Goal: Information Seeking & Learning: Check status

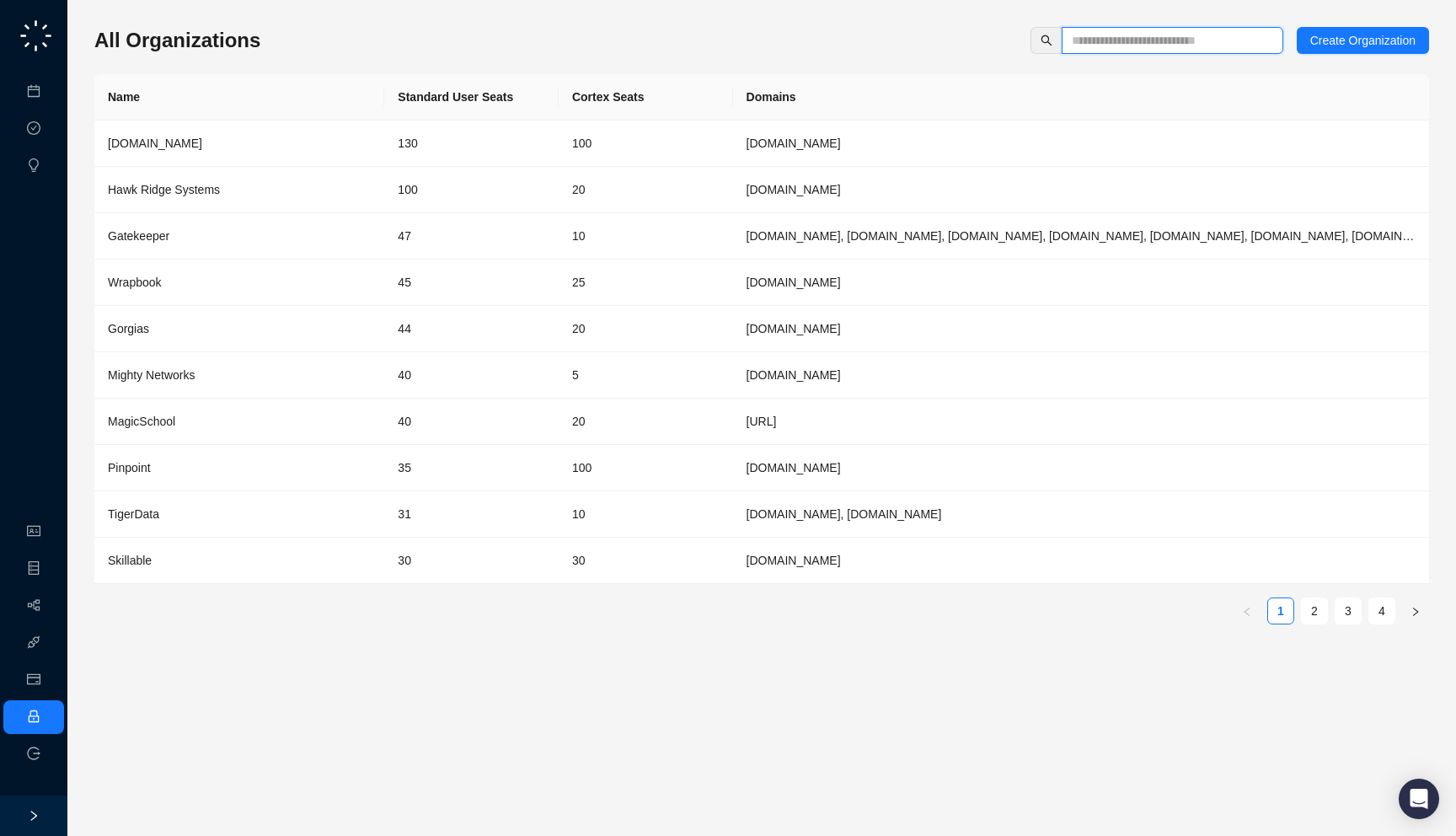
click at [1138, 47] on input "text" at bounding box center [1166, 40] width 188 height 18
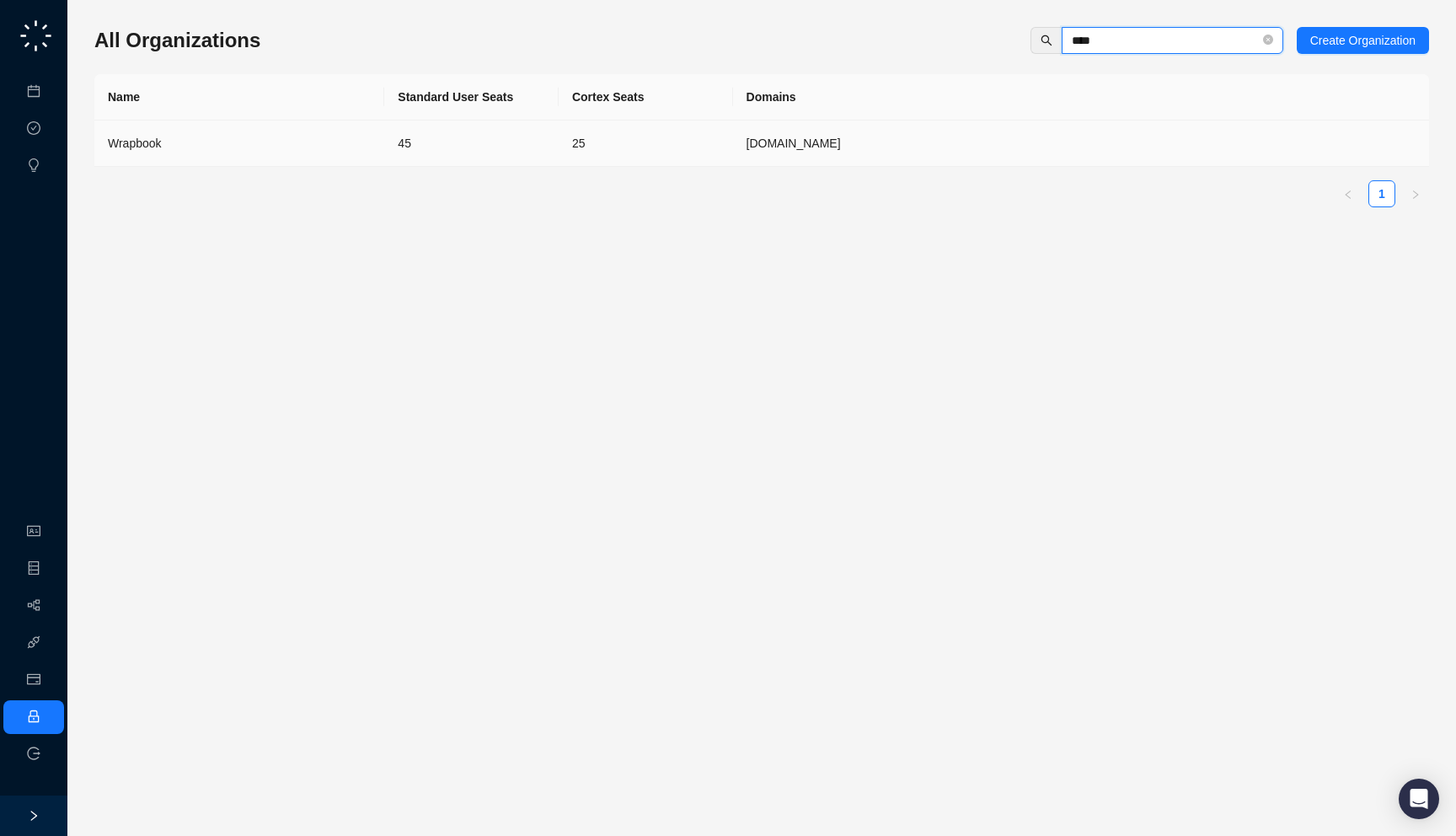
type input "****"
click at [310, 143] on div "Wrapbook" at bounding box center [239, 142] width 263 height 18
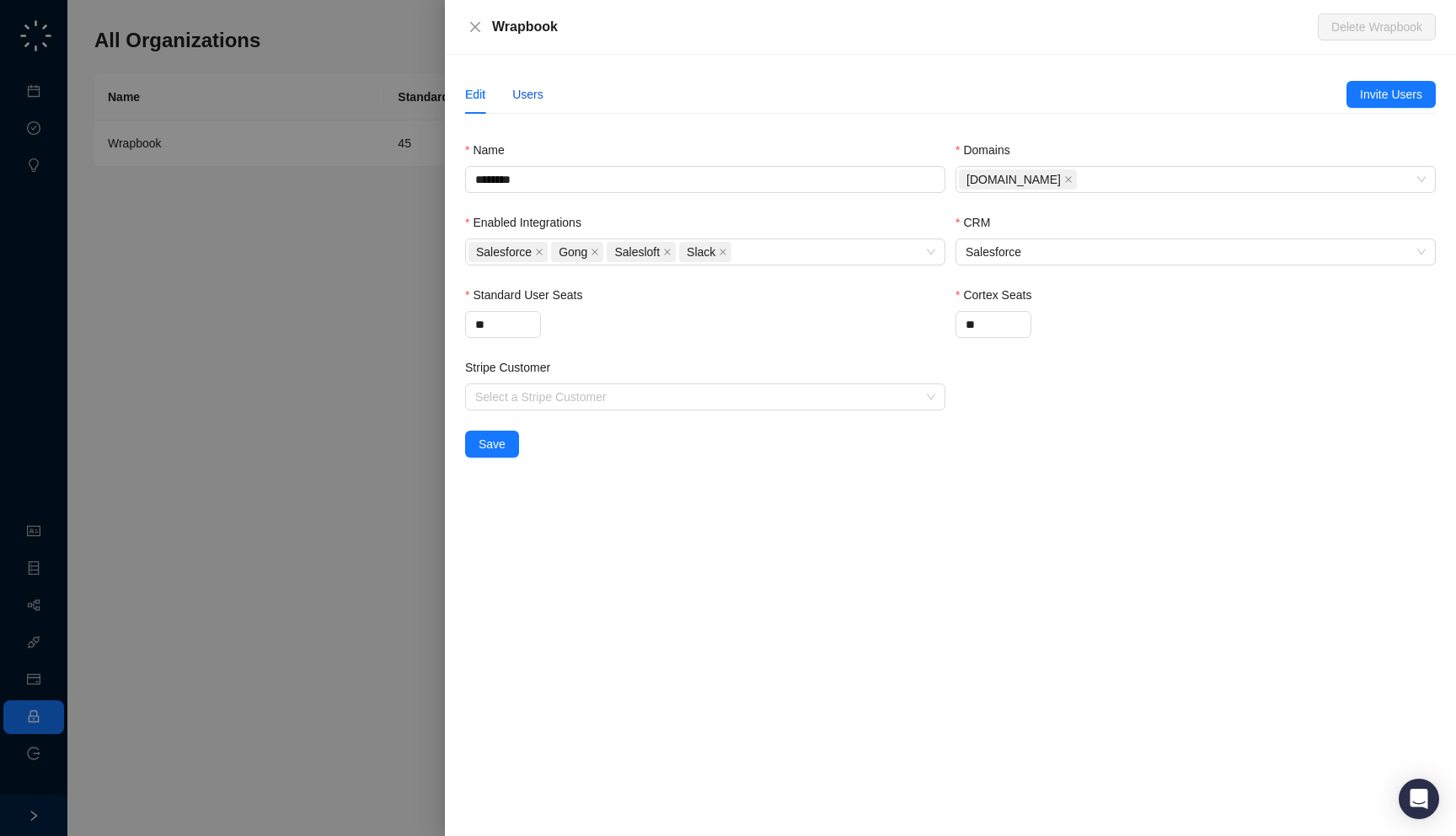
click at [513, 95] on div "Users" at bounding box center [527, 94] width 32 height 18
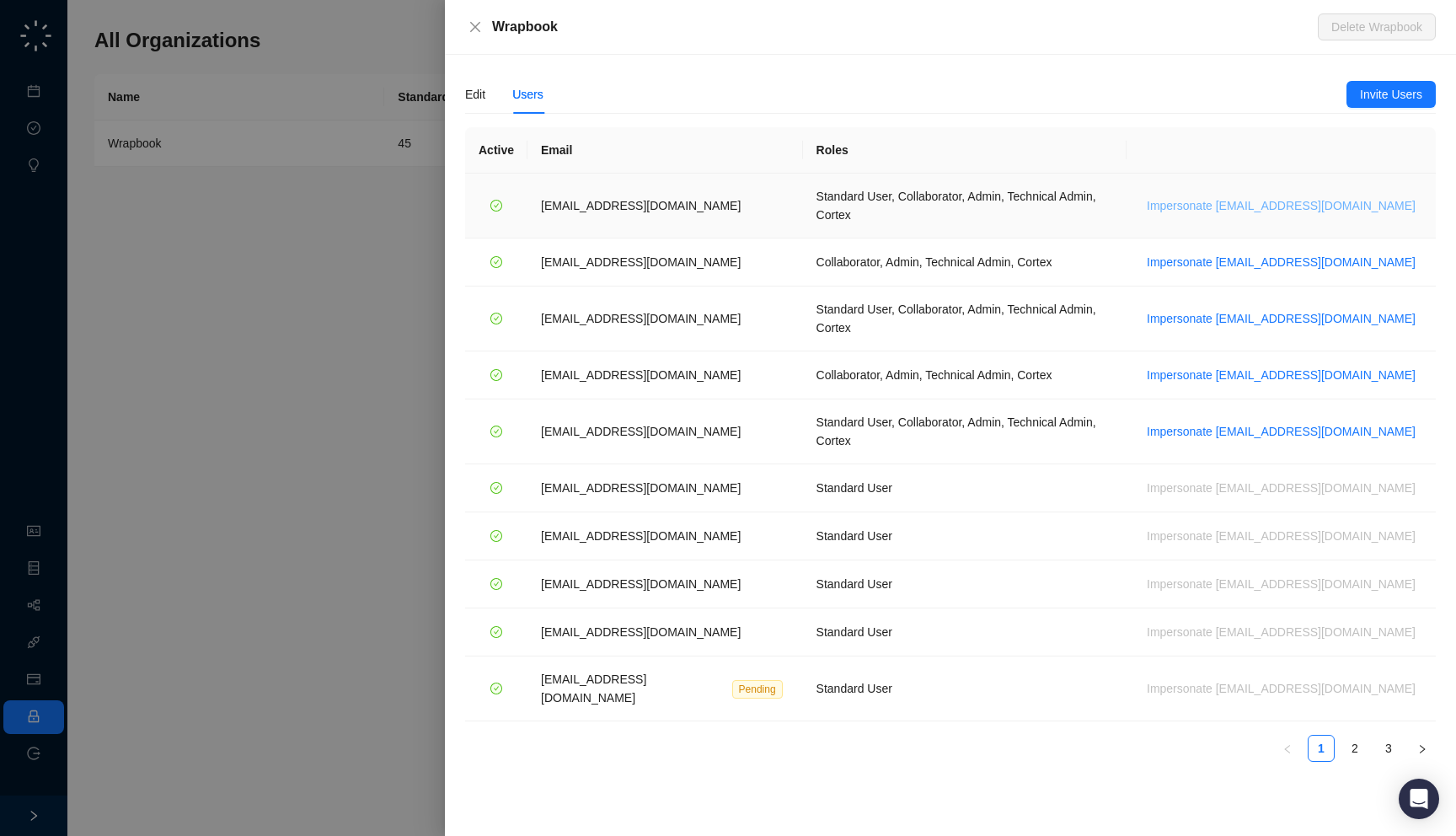
click at [1292, 201] on span "Impersonate [EMAIL_ADDRESS][DOMAIN_NAME]" at bounding box center [1281, 205] width 268 height 18
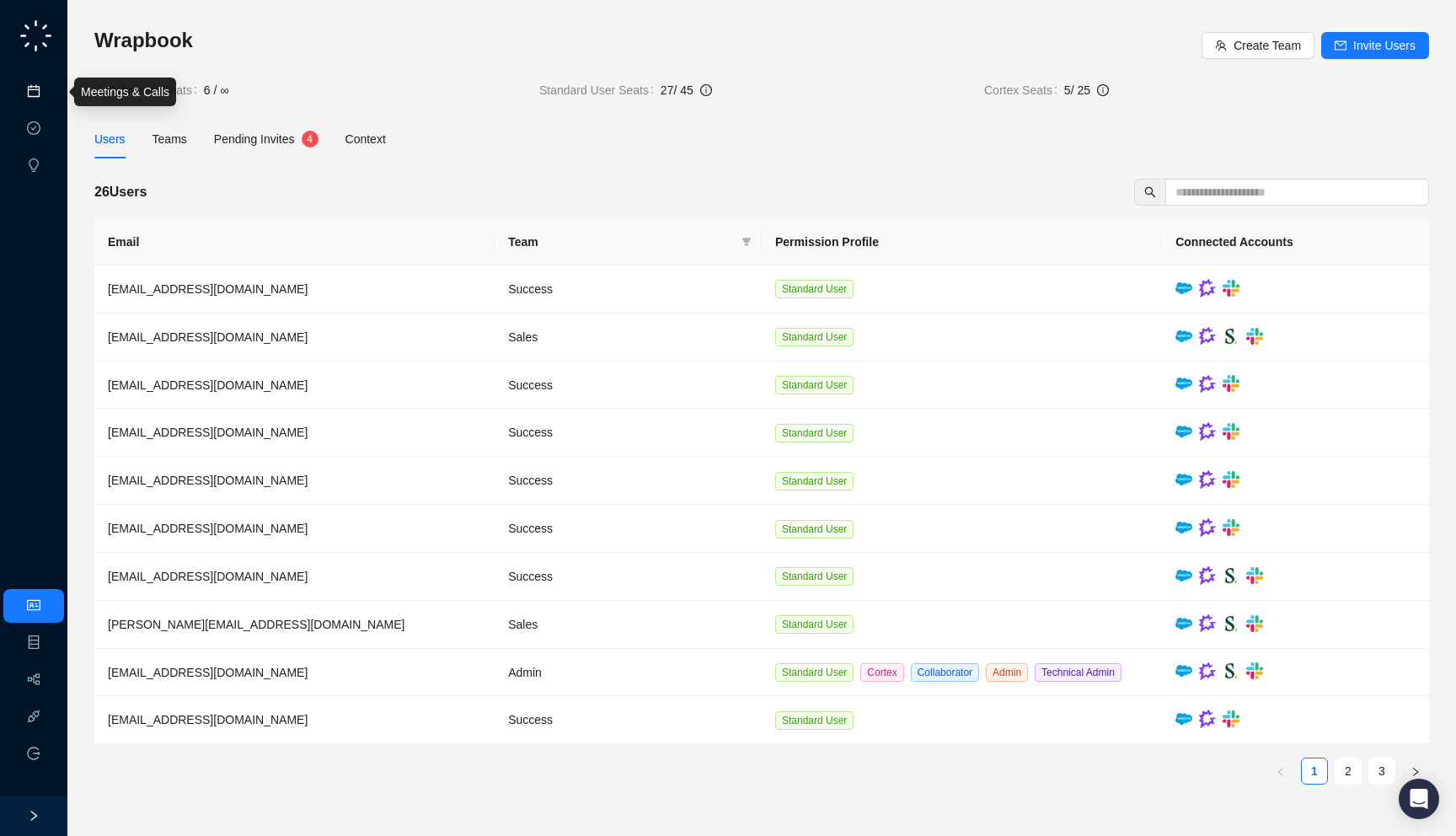
click at [49, 98] on link "Meetings & Calls" at bounding box center [93, 92] width 89 height 13
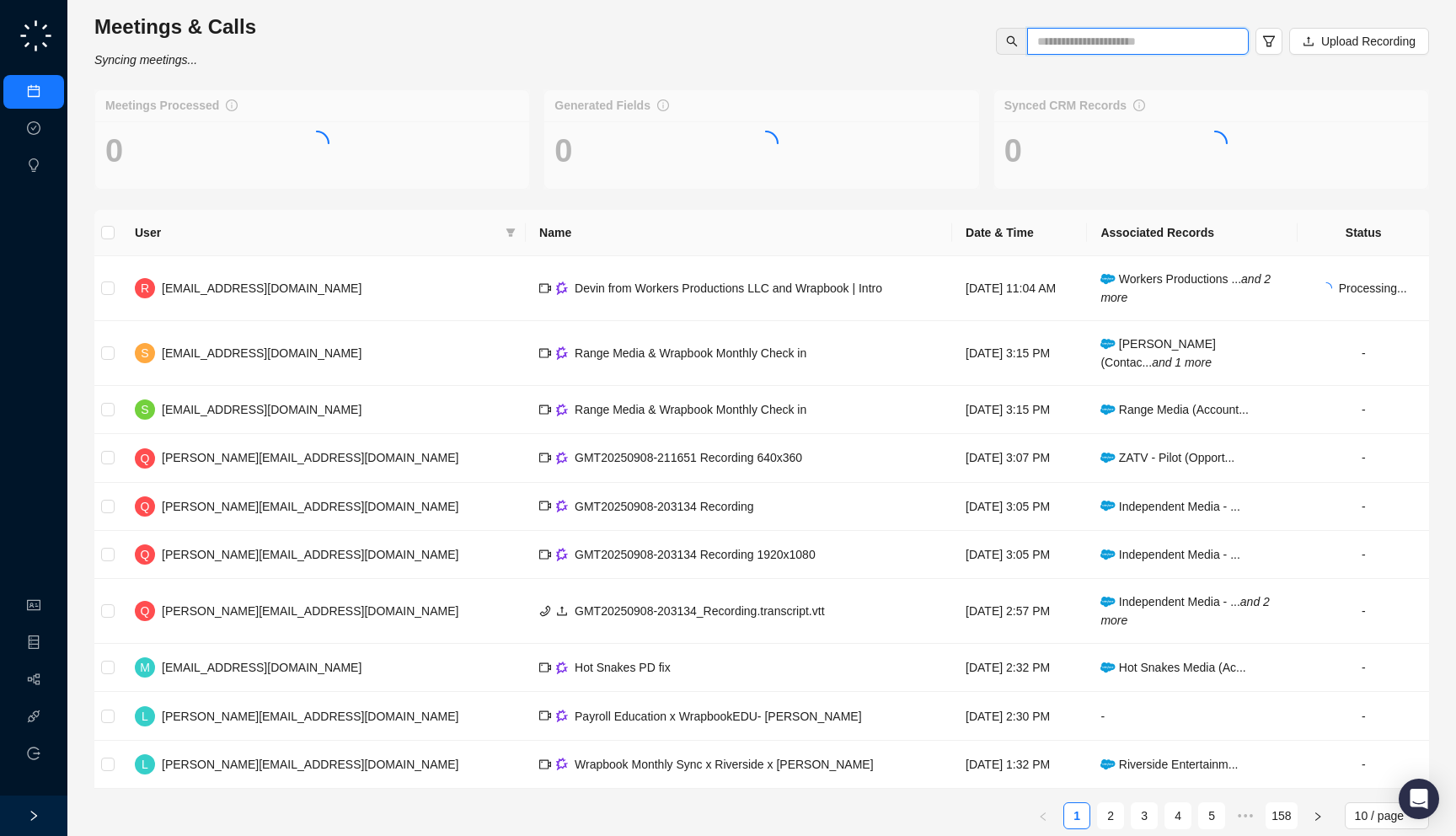
click at [1077, 49] on input "text" at bounding box center [1131, 41] width 188 height 18
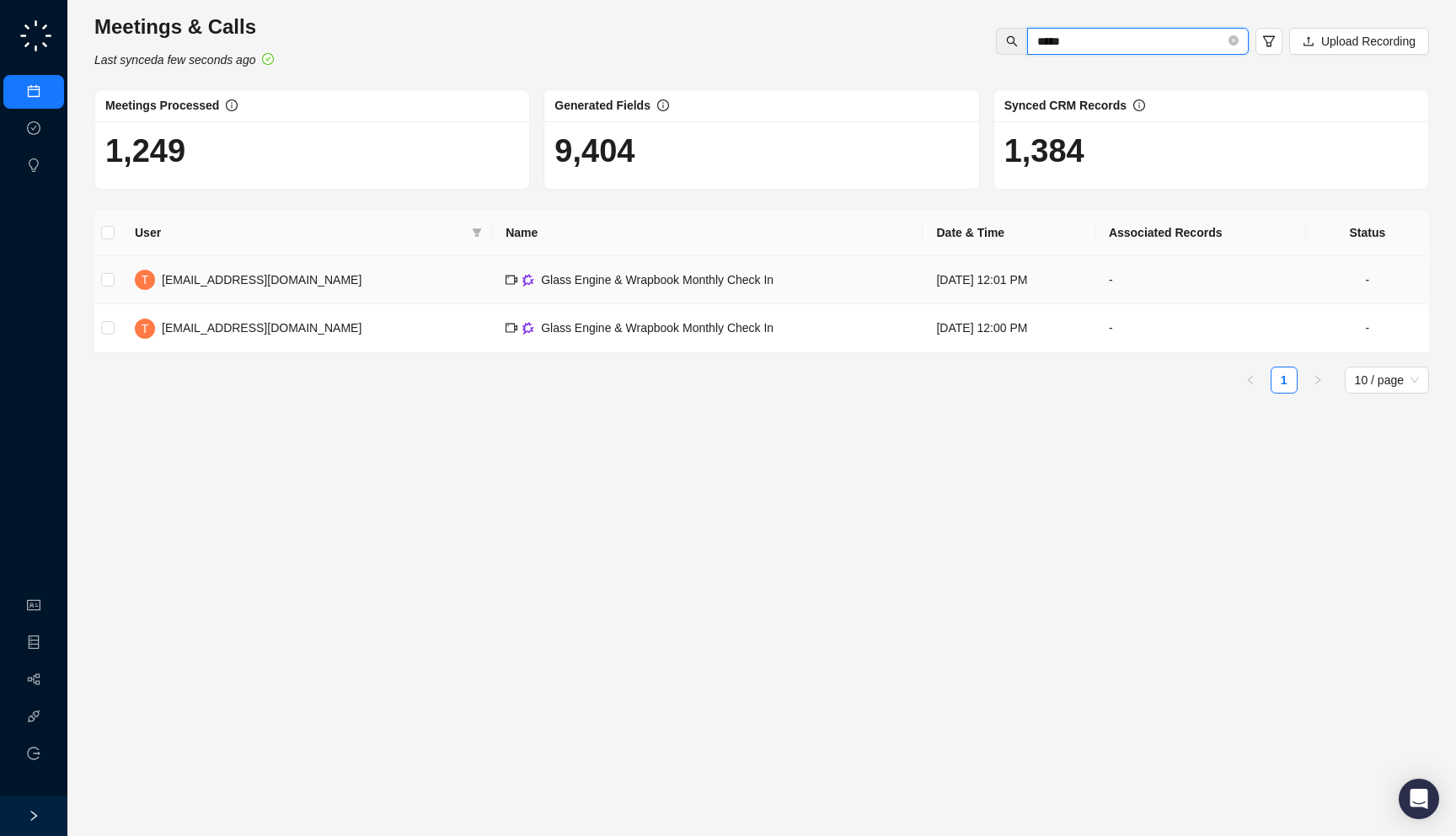
type input "*****"
click at [579, 292] on td "Glass Engine & Wrapbook Monthly Check In" at bounding box center [707, 280] width 431 height 48
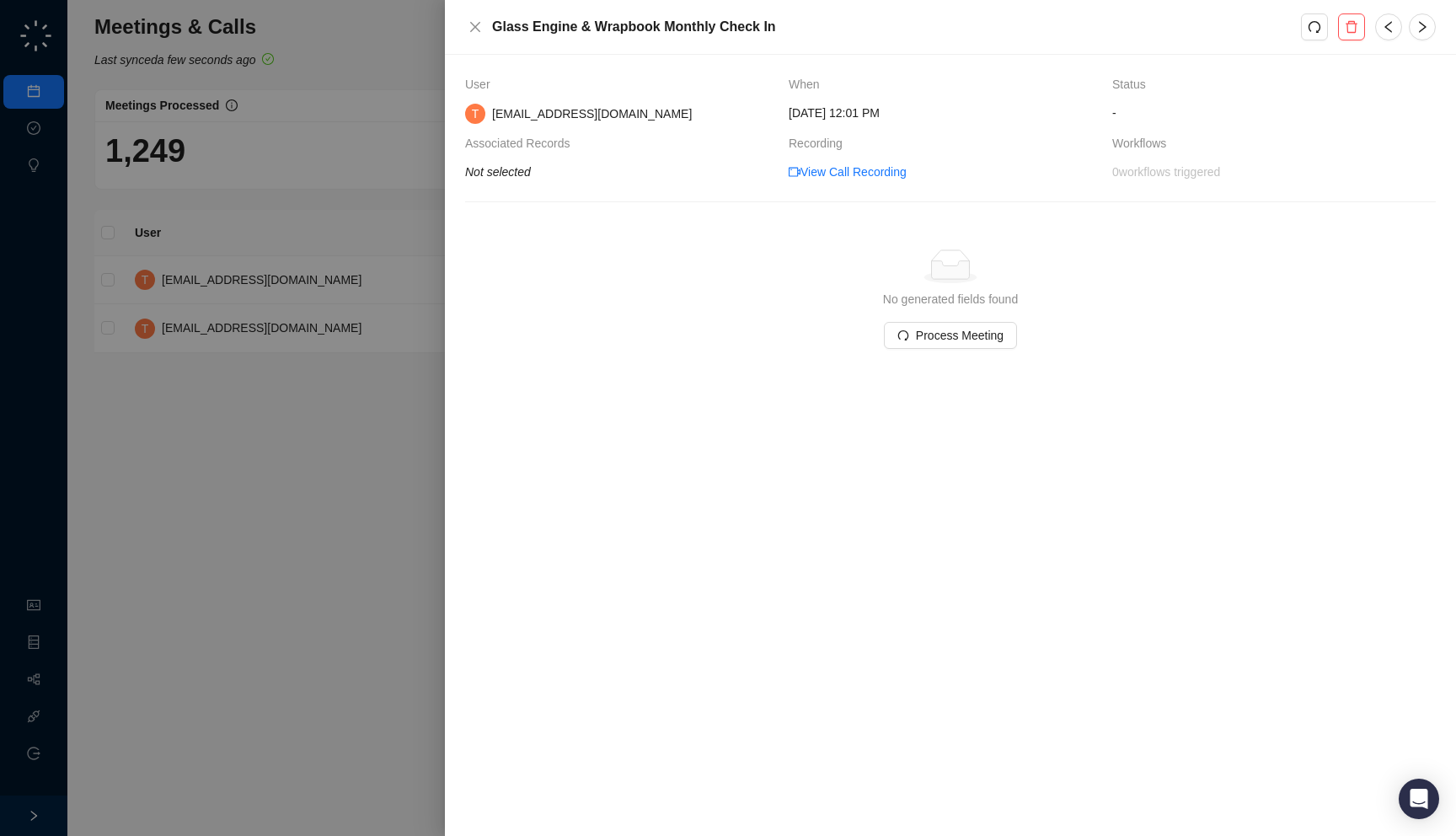
click at [202, 299] on div at bounding box center [728, 418] width 1456 height 836
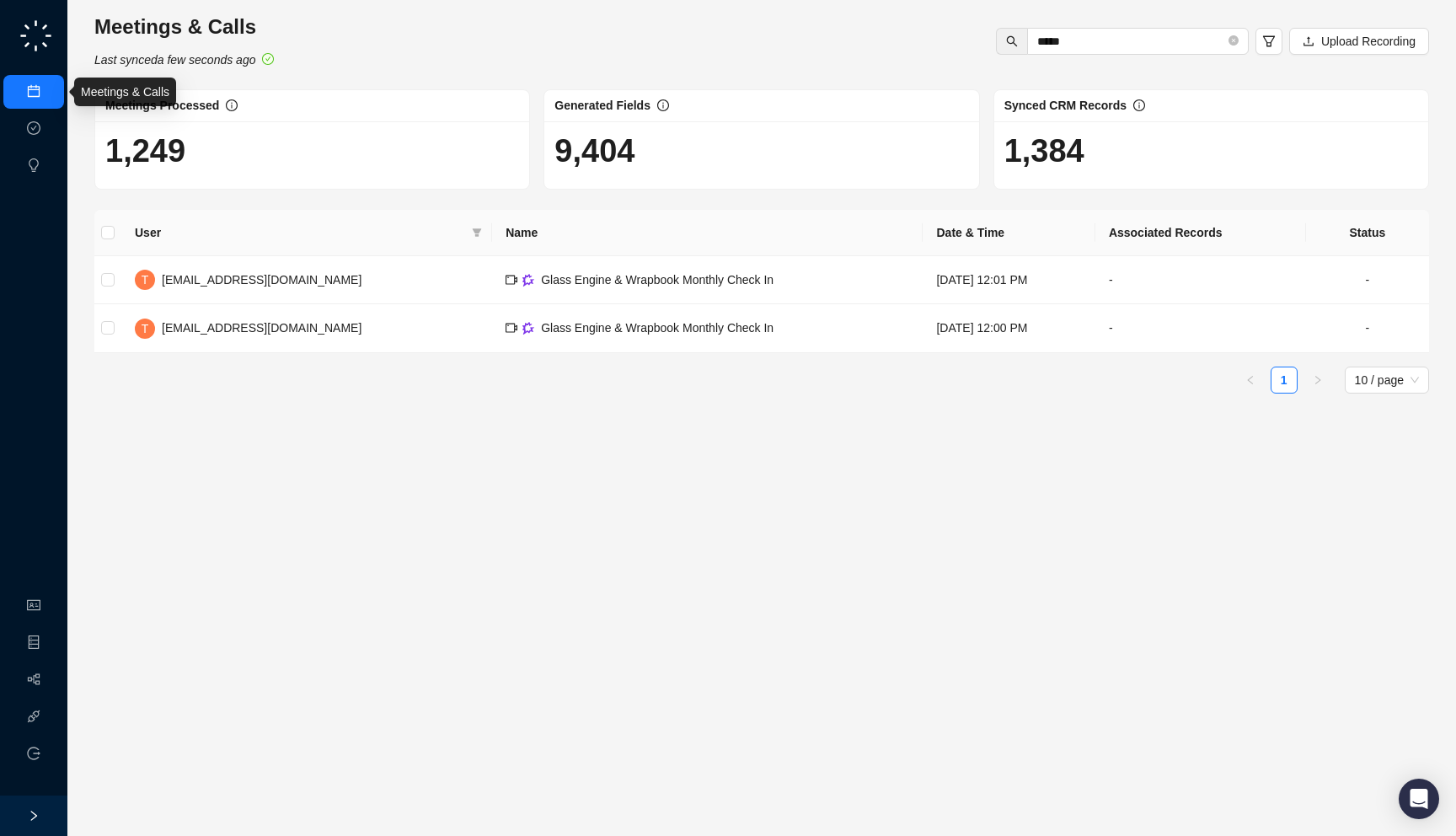
click at [49, 85] on link "Meetings & Calls" at bounding box center [93, 92] width 89 height 13
click at [1236, 34] on span "*****" at bounding box center [1138, 41] width 222 height 27
click at [1235, 34] on span at bounding box center [1233, 41] width 11 height 16
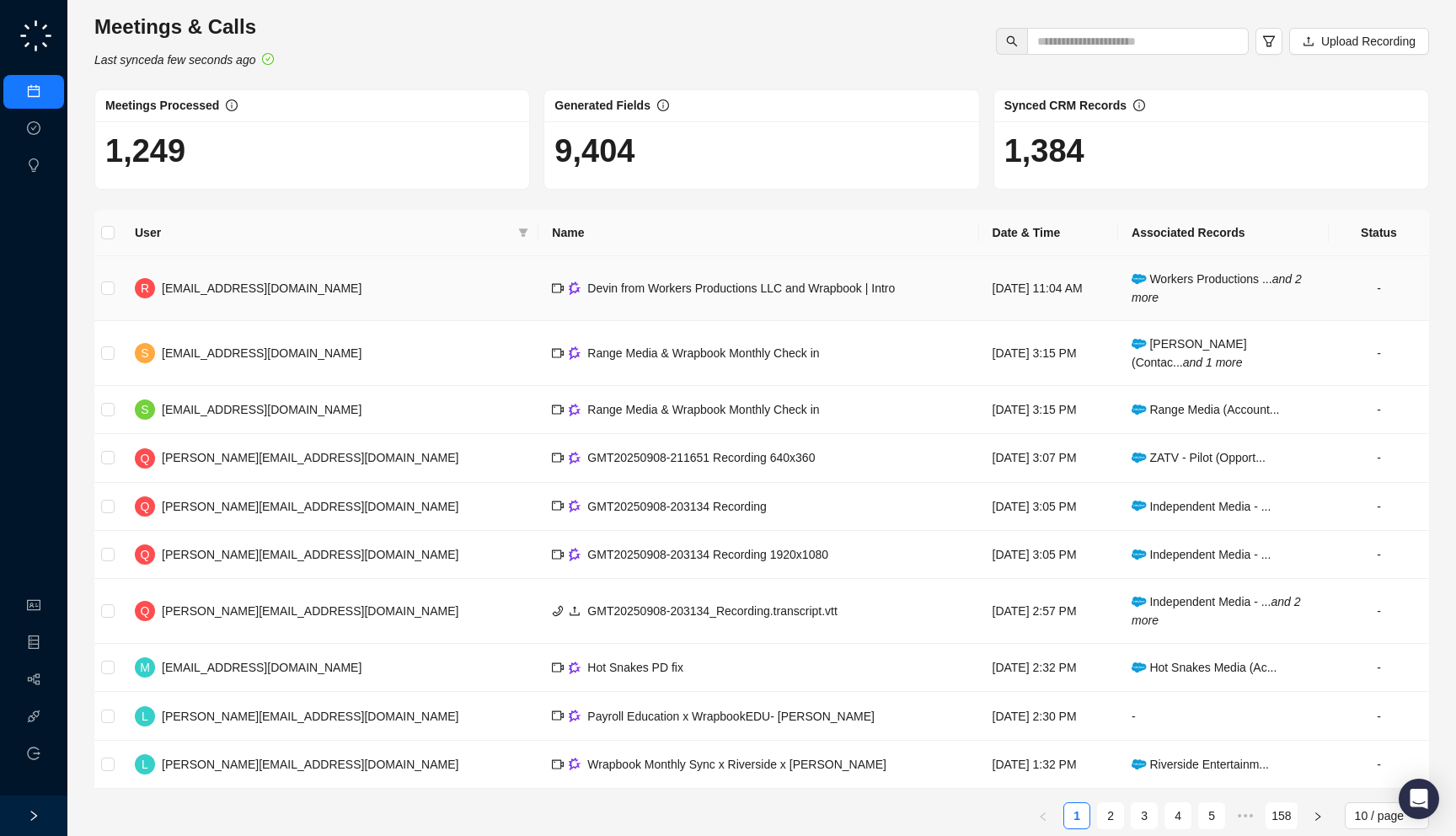
click at [979, 272] on td "Wednesday, 09/10/25, 11:04 AM" at bounding box center [1049, 289] width 139 height 65
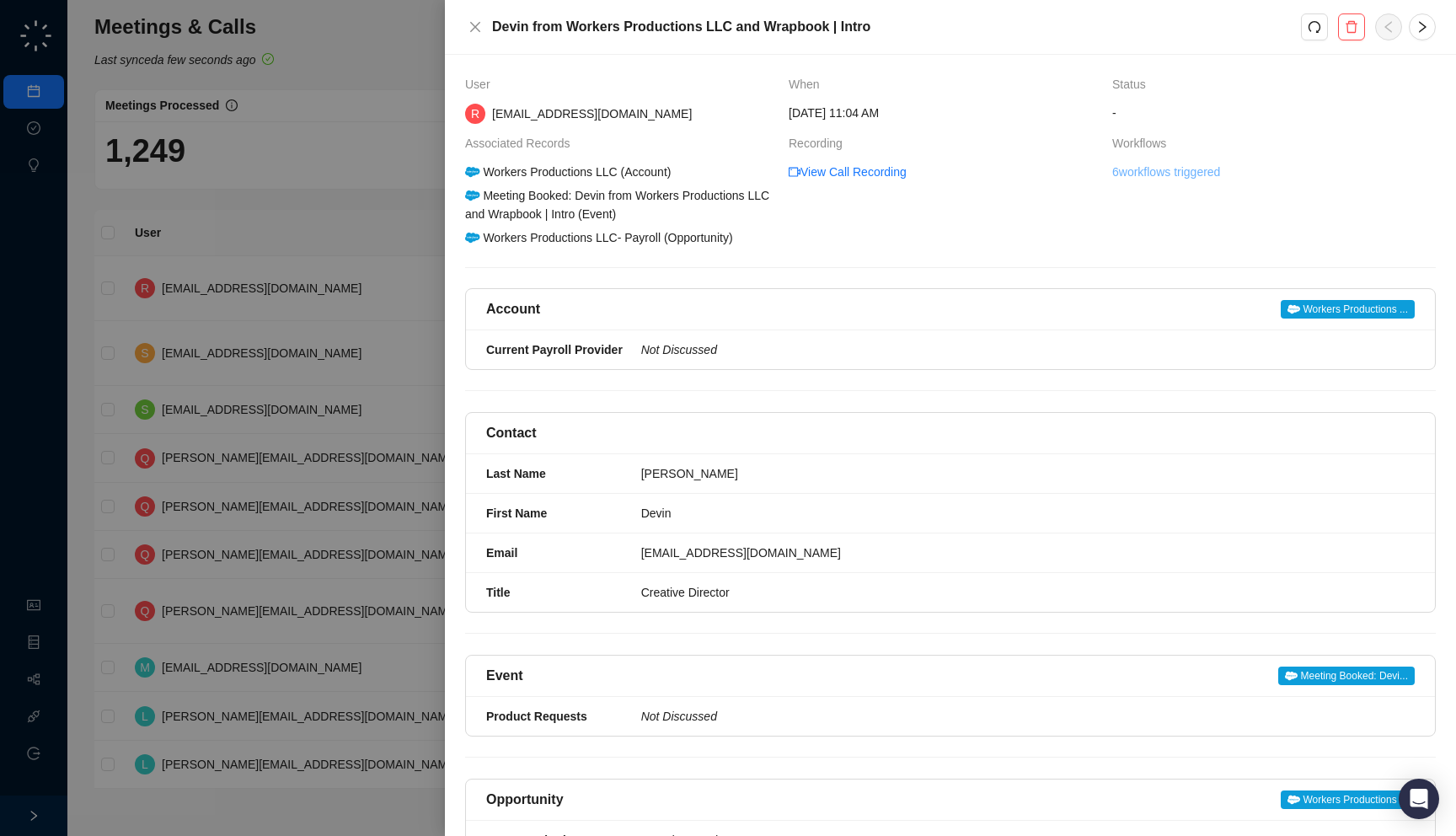
click at [1147, 176] on link "6 workflows triggered" at bounding box center [1166, 171] width 108 height 18
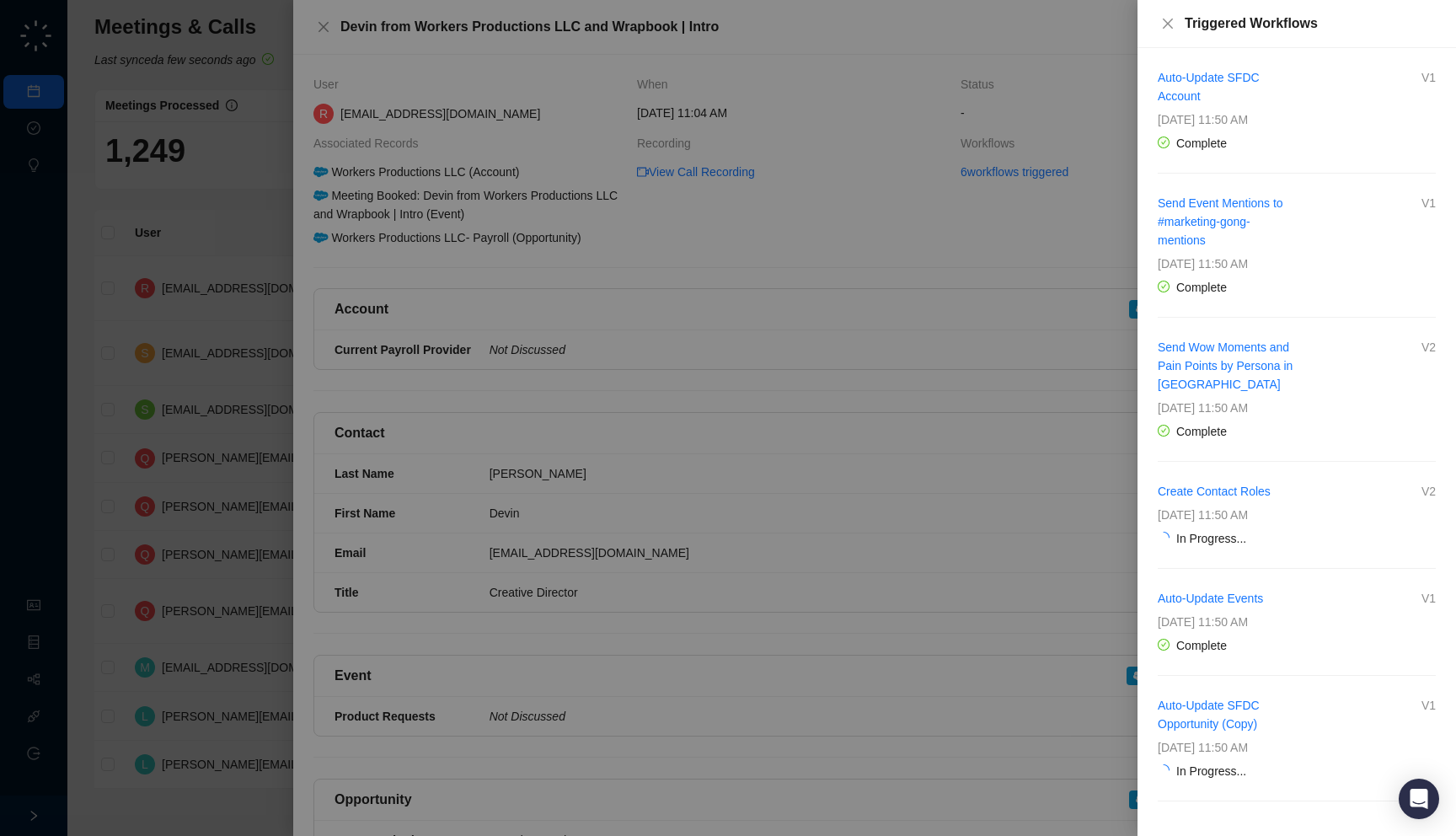
scroll to position [6, 0]
click at [941, 423] on div at bounding box center [728, 418] width 1456 height 836
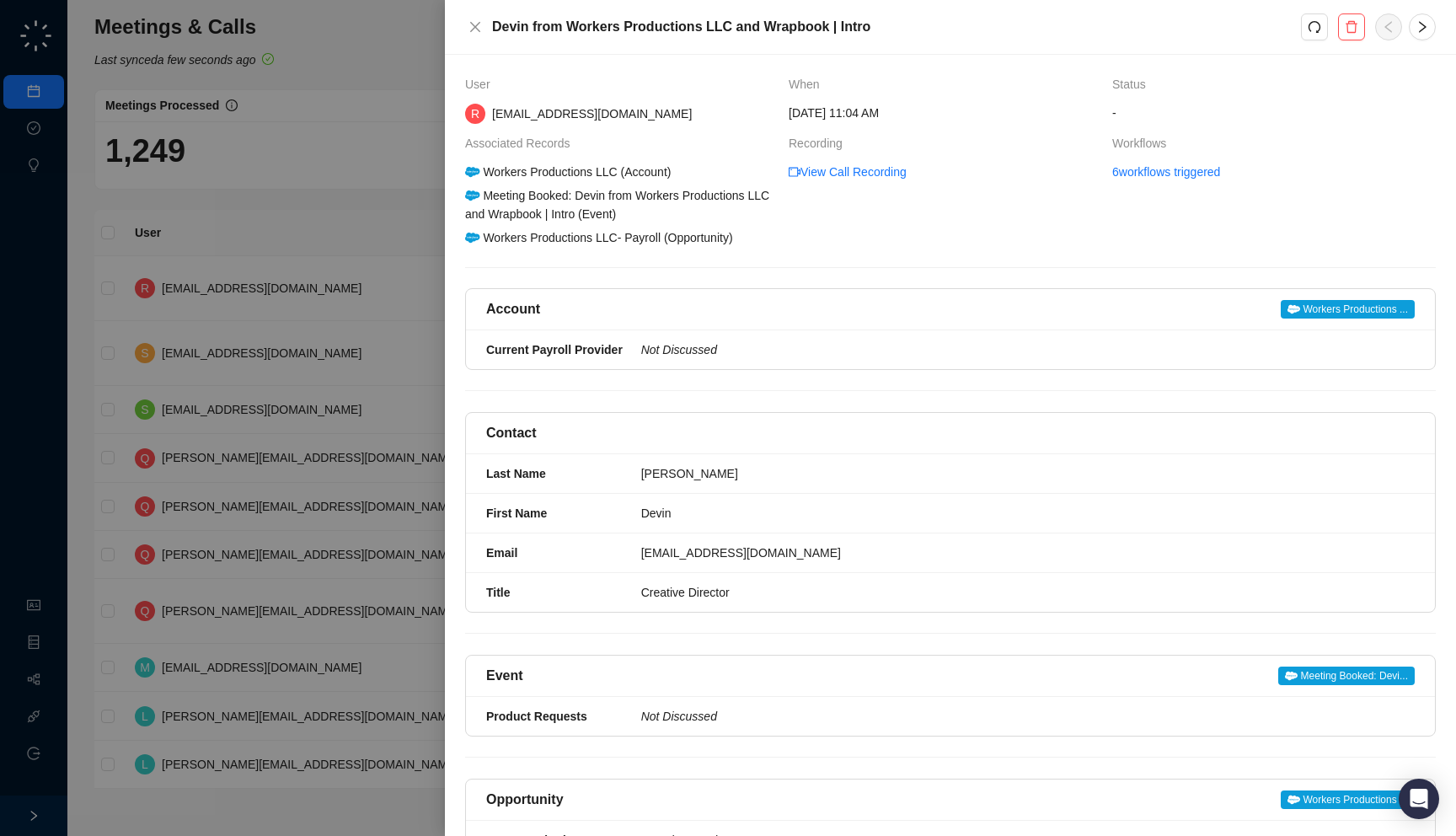
click at [337, 346] on div at bounding box center [728, 418] width 1456 height 836
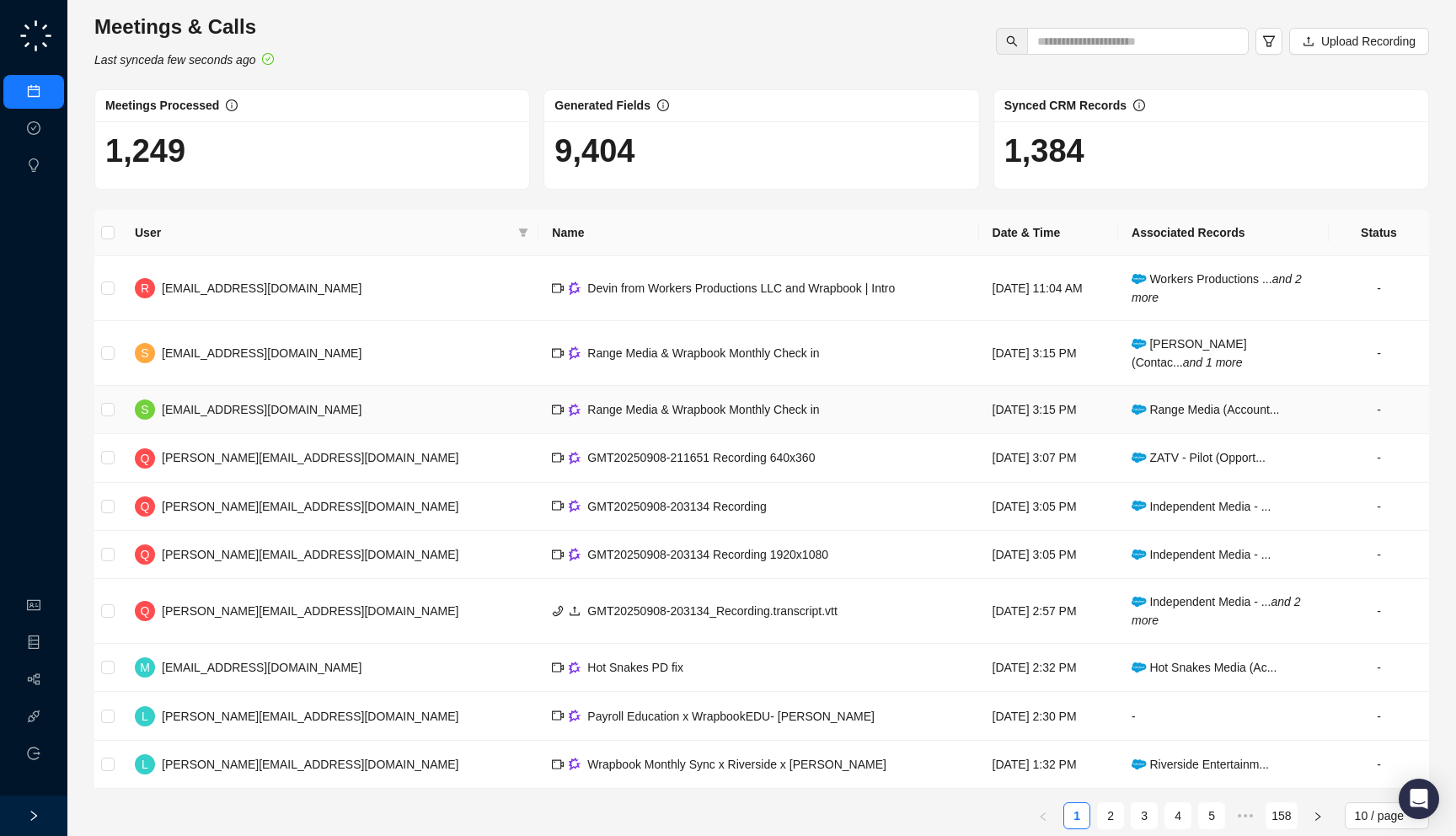
scroll to position [20, 0]
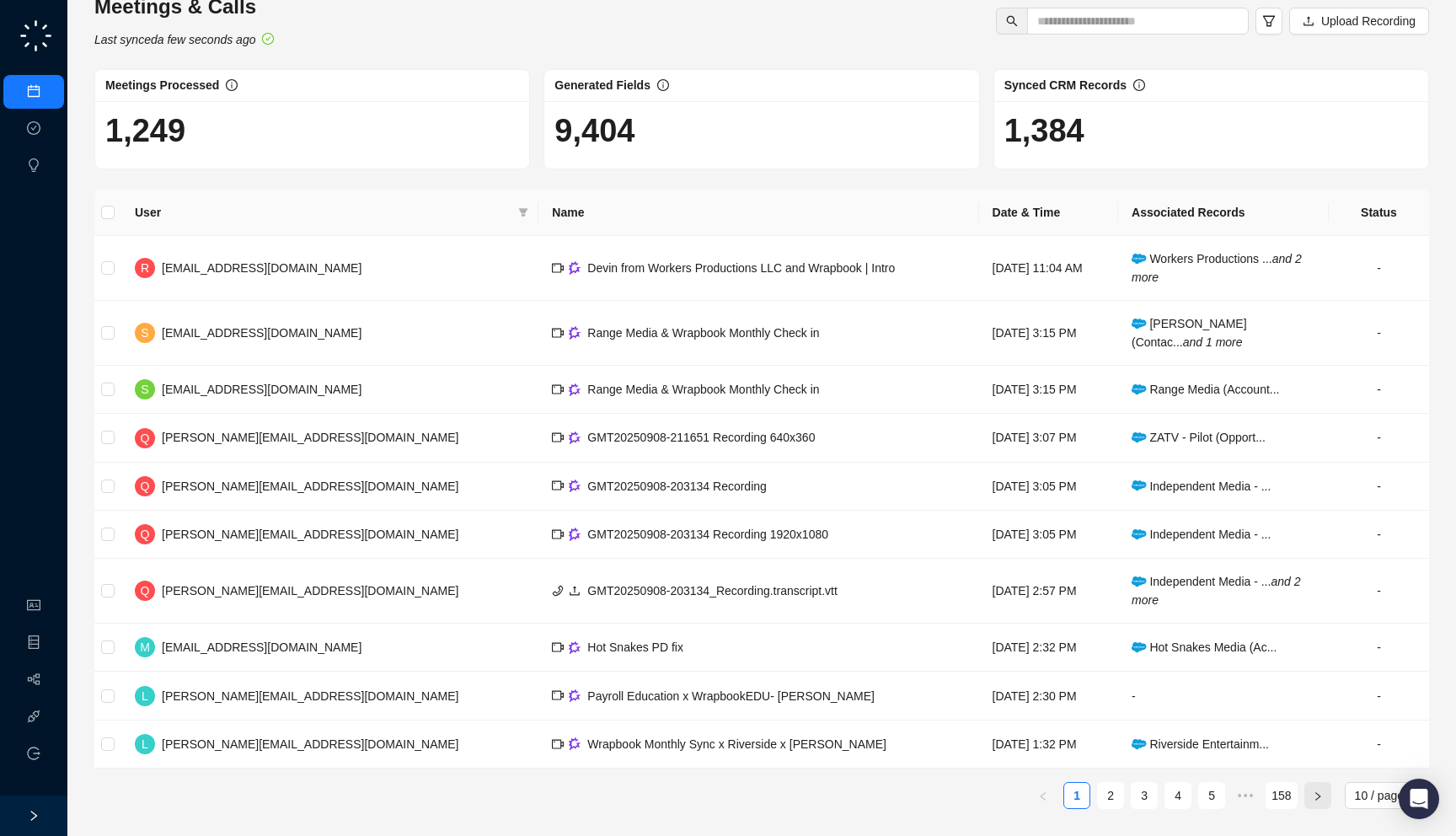
click at [1318, 797] on icon "right" at bounding box center [1317, 795] width 5 height 9
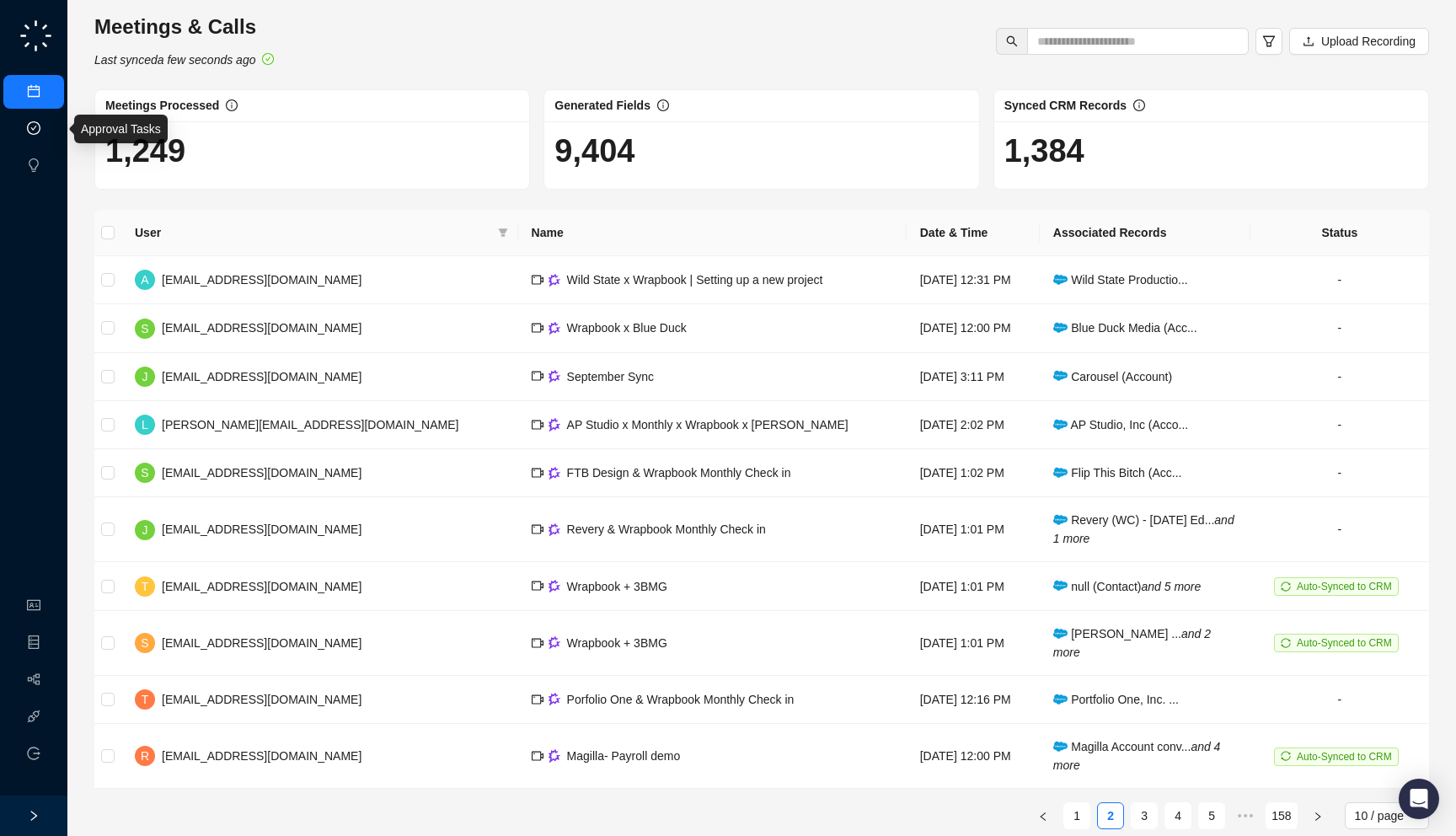
click at [49, 124] on link "Approval Tasks" at bounding box center [89, 129] width 80 height 13
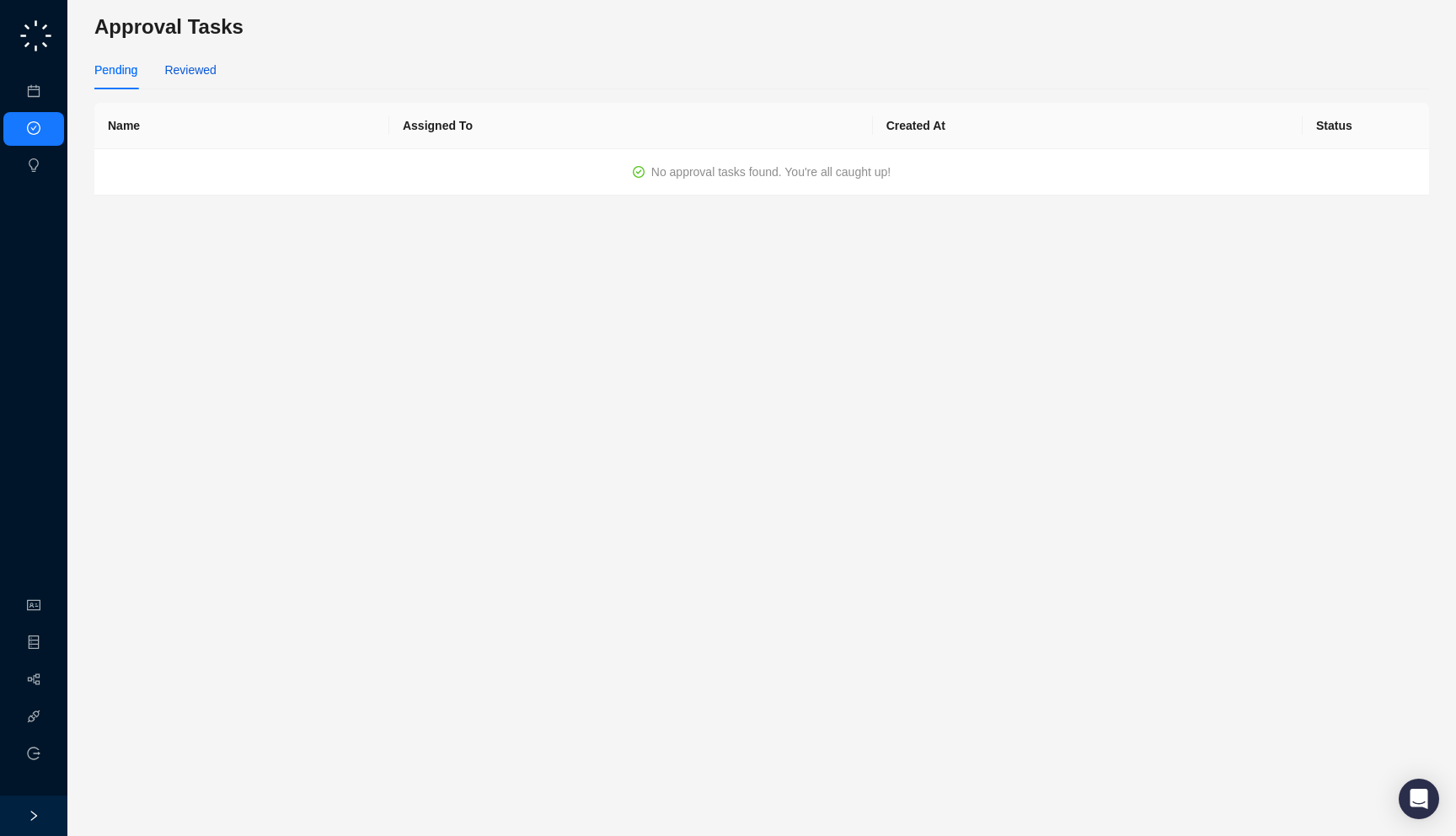
click at [194, 75] on div "Reviewed" at bounding box center [190, 70] width 52 height 18
click at [52, 98] on link "Meetings & Calls" at bounding box center [93, 92] width 89 height 13
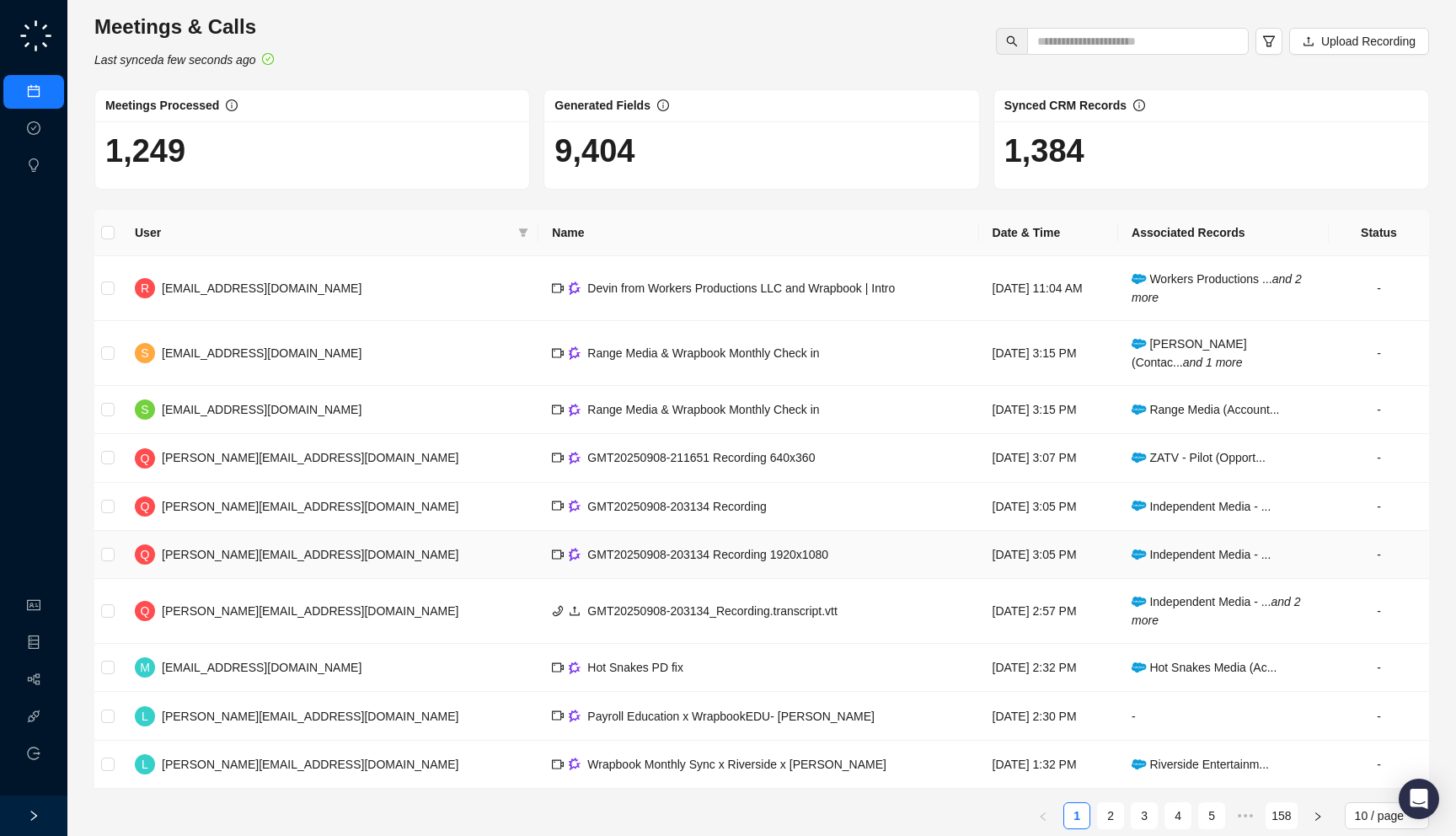
scroll to position [20, 0]
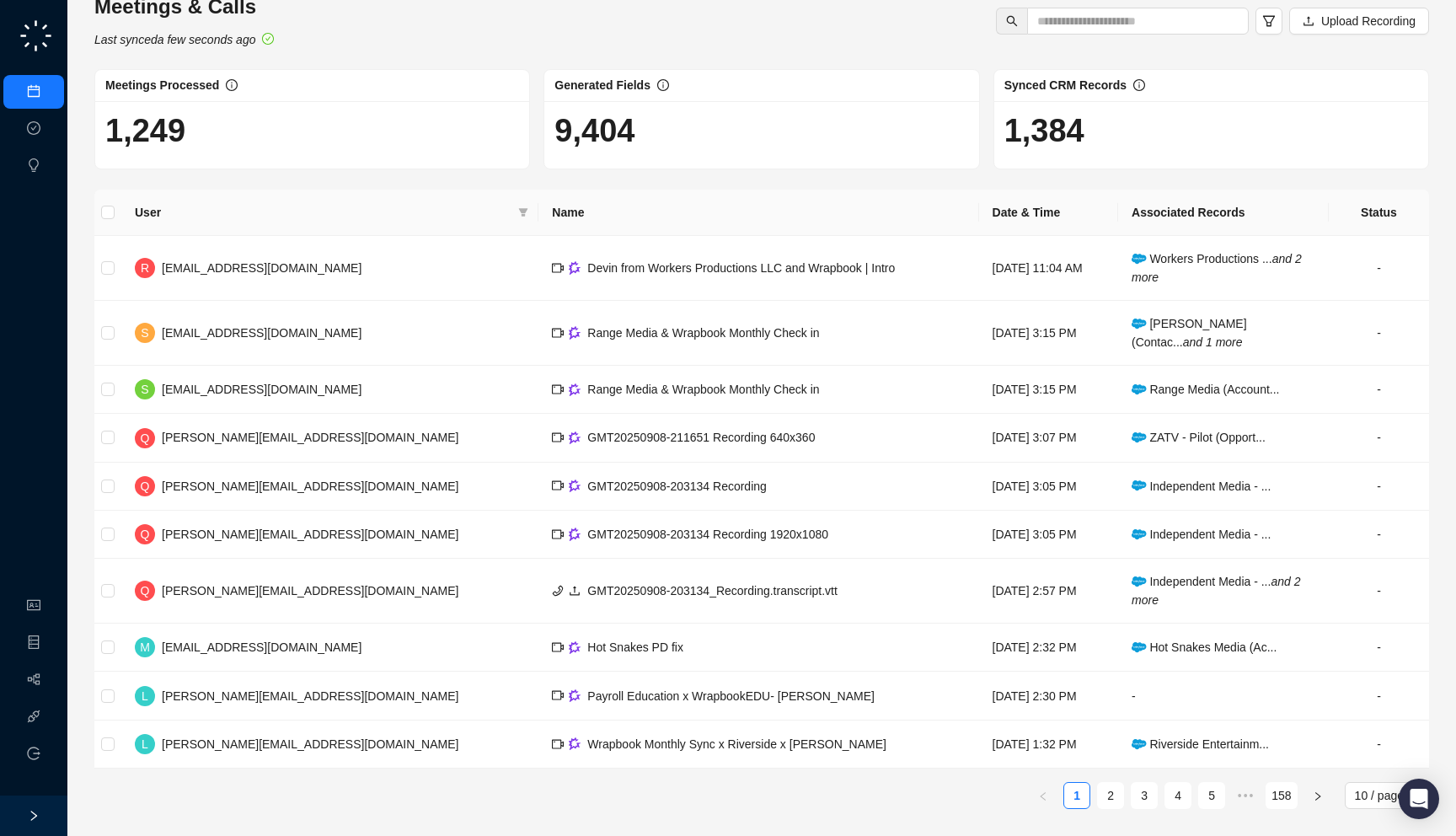
click at [634, 100] on div "Generated Fields" at bounding box center [761, 86] width 434 height 32
click at [668, 283] on td "Devin from Workers Productions LLC and Wrapbook | Intro" at bounding box center [759, 268] width 439 height 65
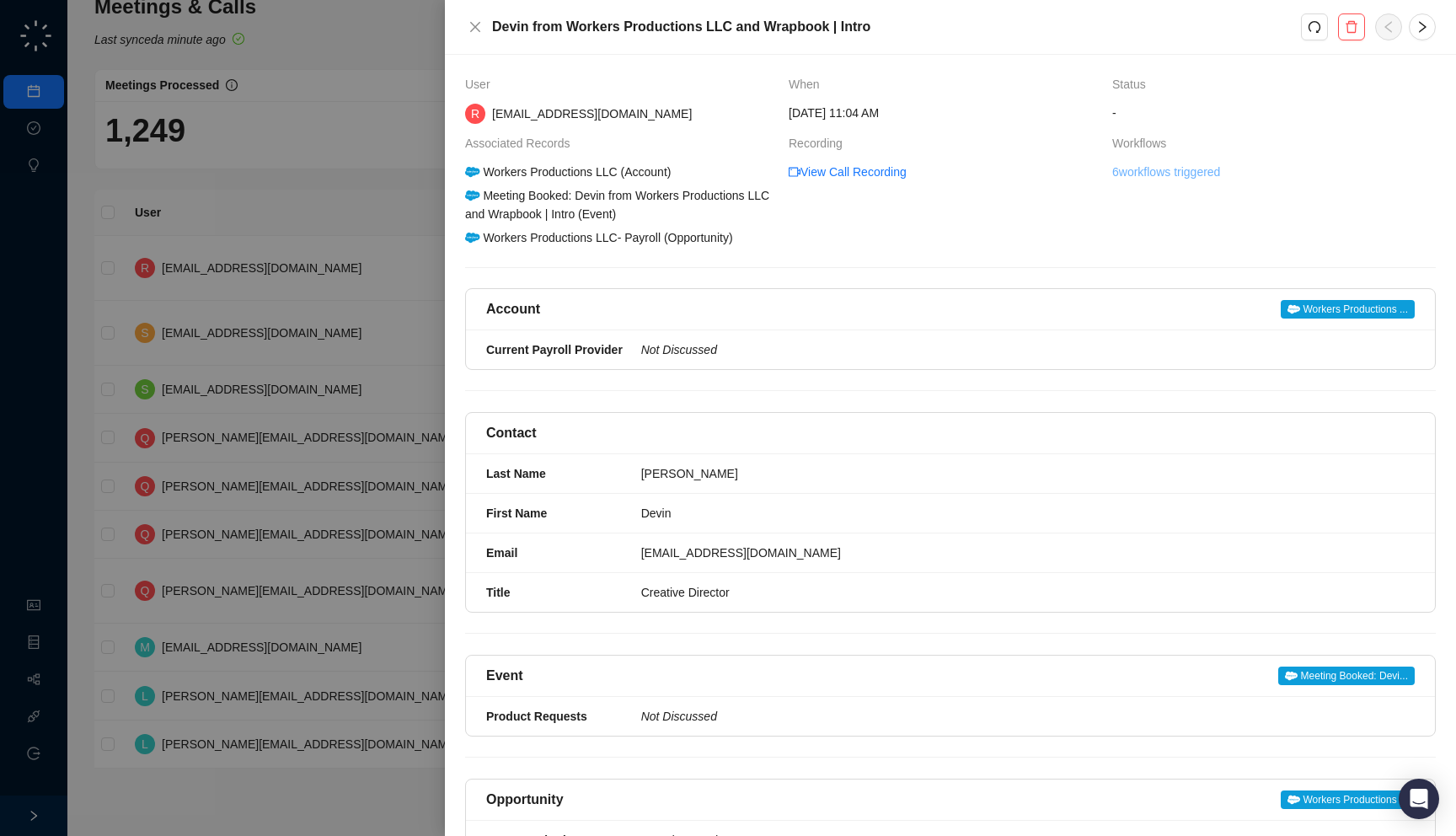
click at [1146, 175] on link "6 workflows triggered" at bounding box center [1166, 171] width 108 height 18
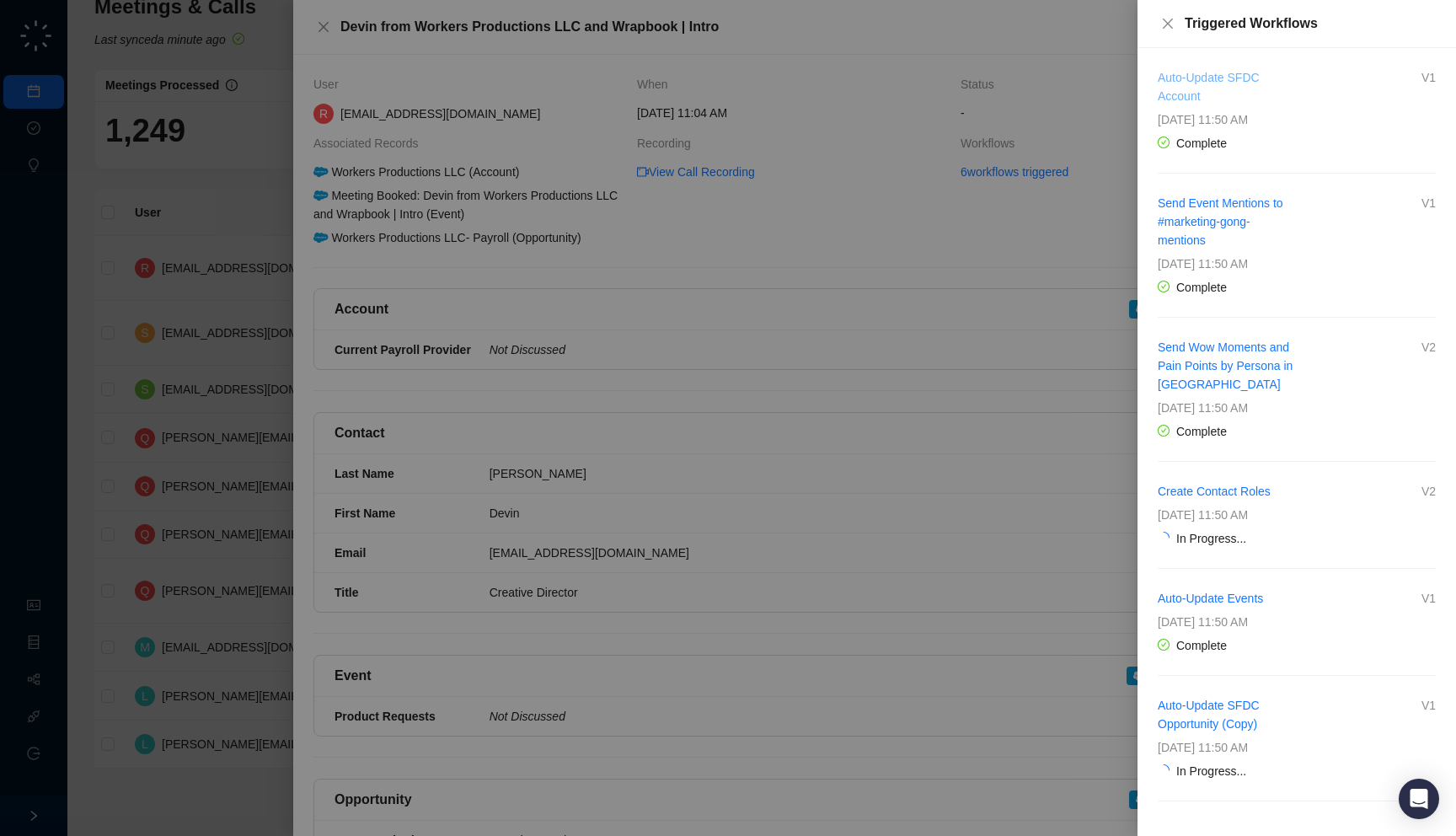
click at [1193, 98] on link "Auto-Update SFDC Account" at bounding box center [1209, 87] width 102 height 32
